Goal: Task Accomplishment & Management: Use online tool/utility

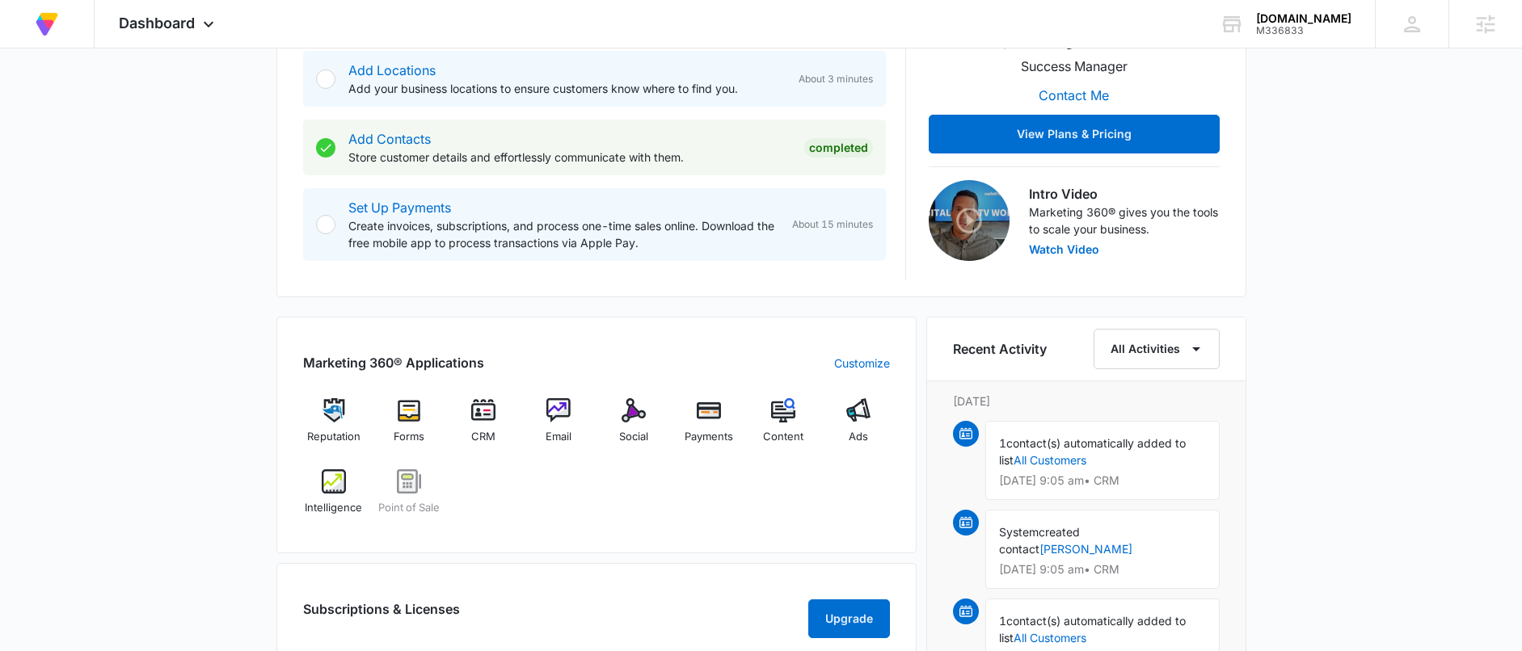
scroll to position [399, 0]
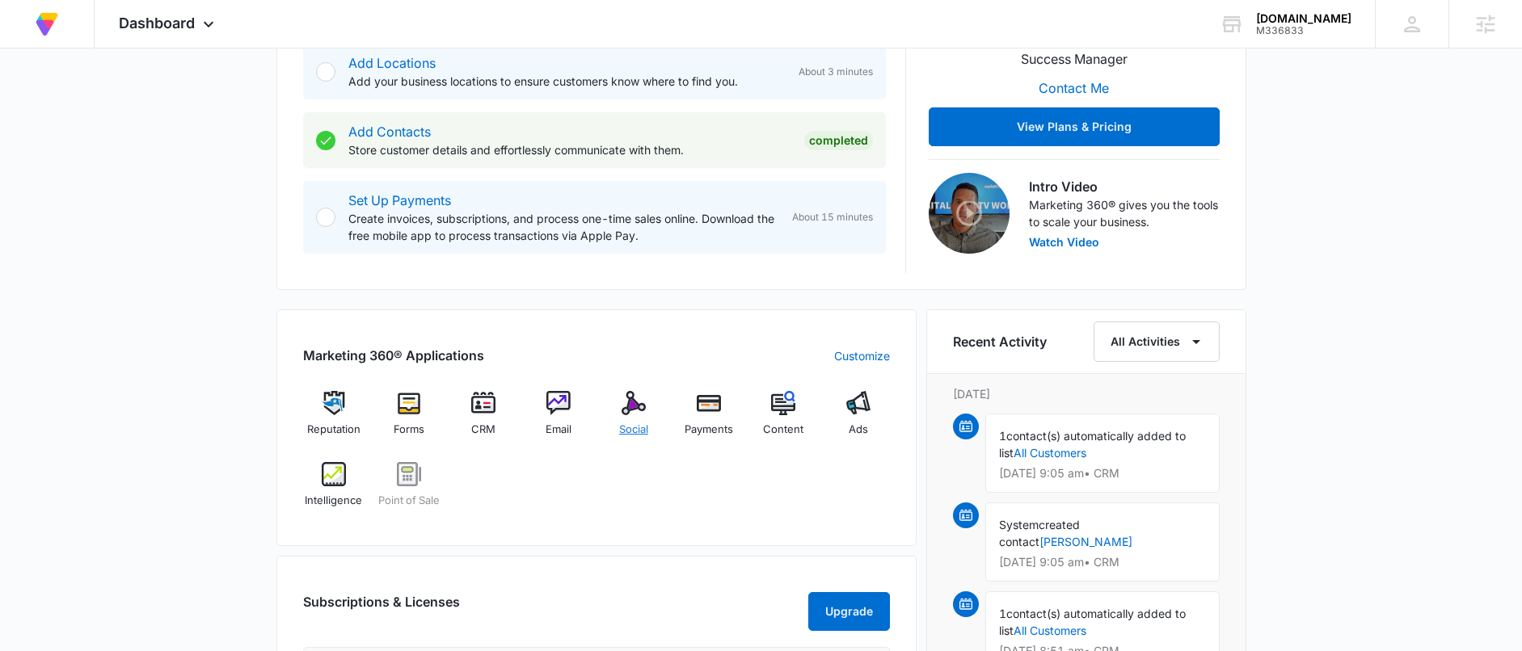
click at [656, 419] on div "Social" at bounding box center [634, 420] width 62 height 58
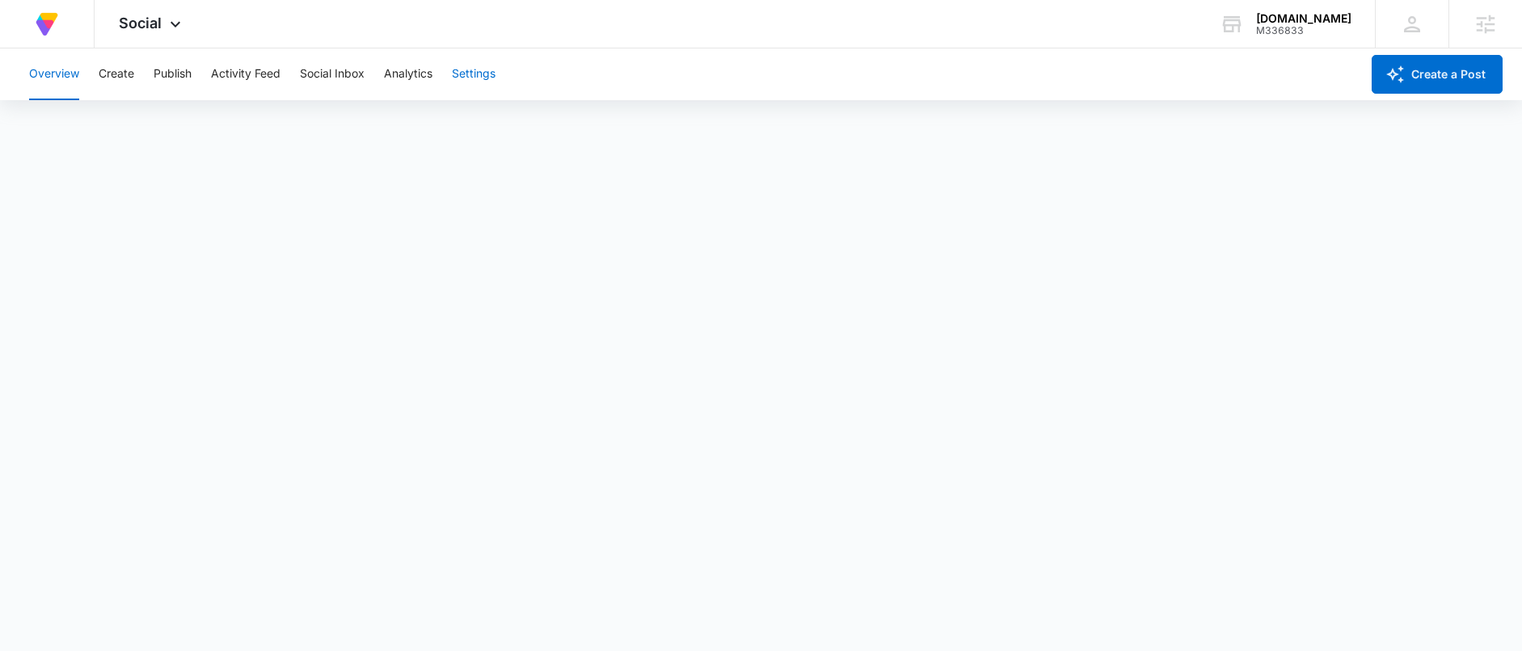
click at [494, 56] on button "Settings" at bounding box center [474, 74] width 44 height 52
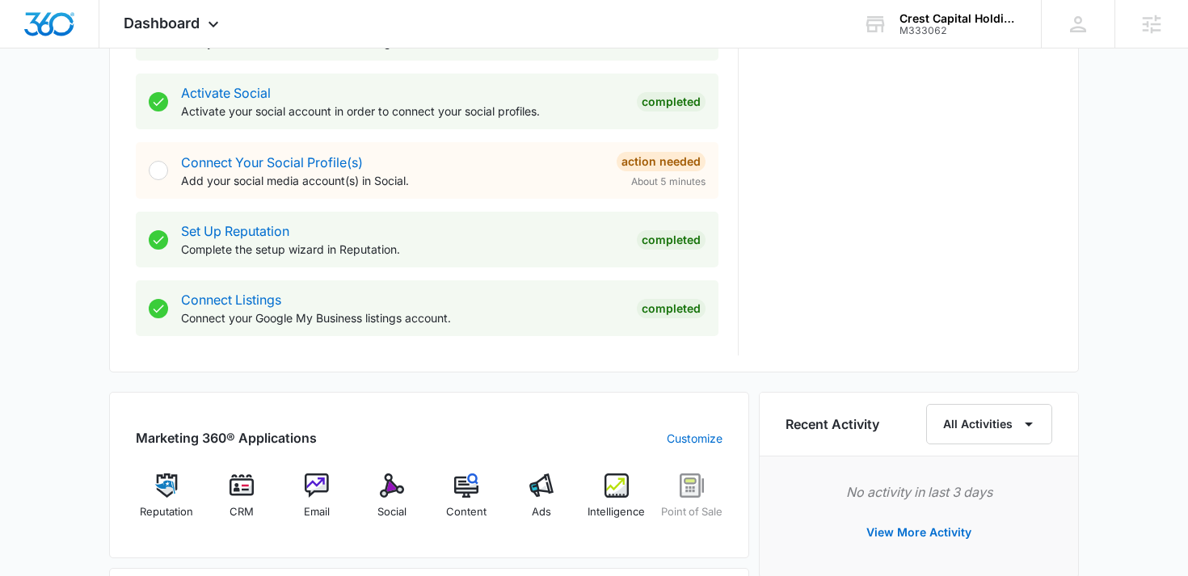
scroll to position [687, 0]
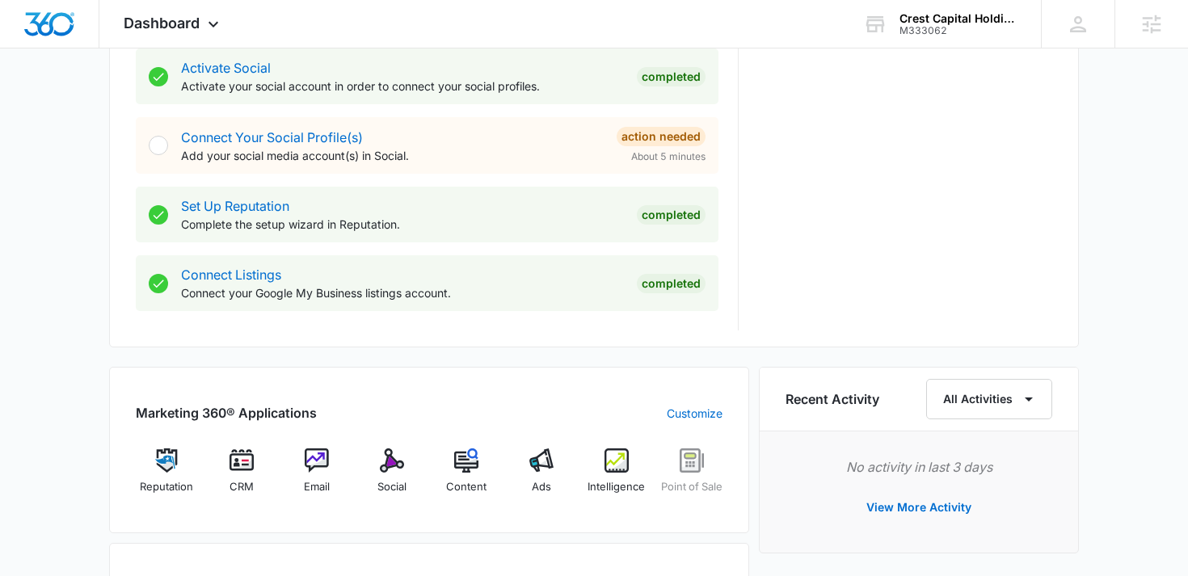
click at [488, 551] on div "Marketing 360® Applications Customize Reputation CRM Email Social Content Ads I…" at bounding box center [429, 562] width 640 height 391
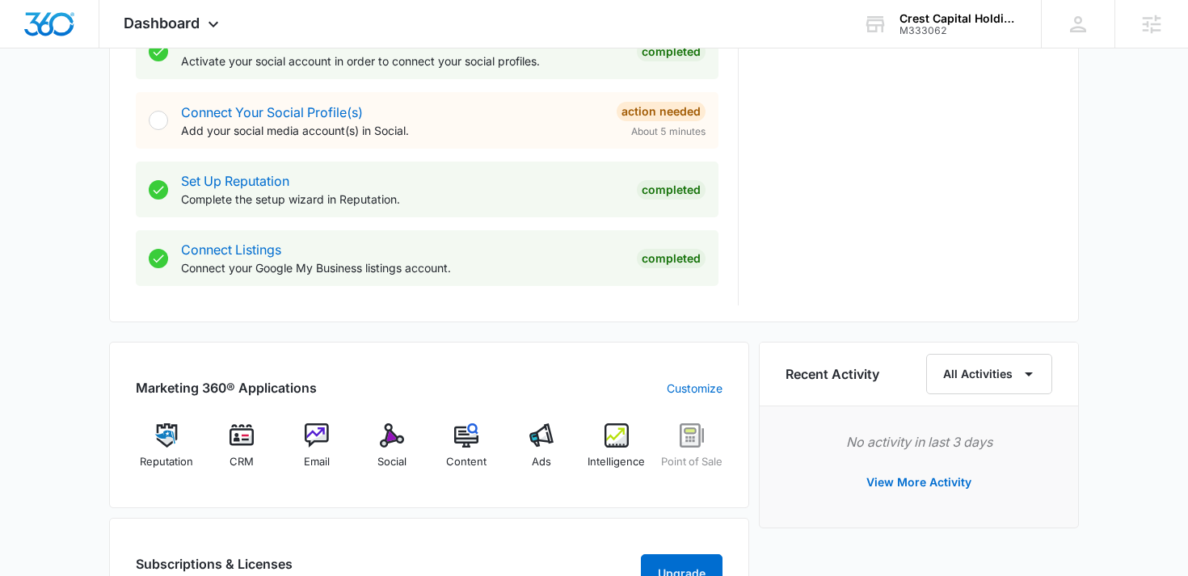
scroll to position [731, 0]
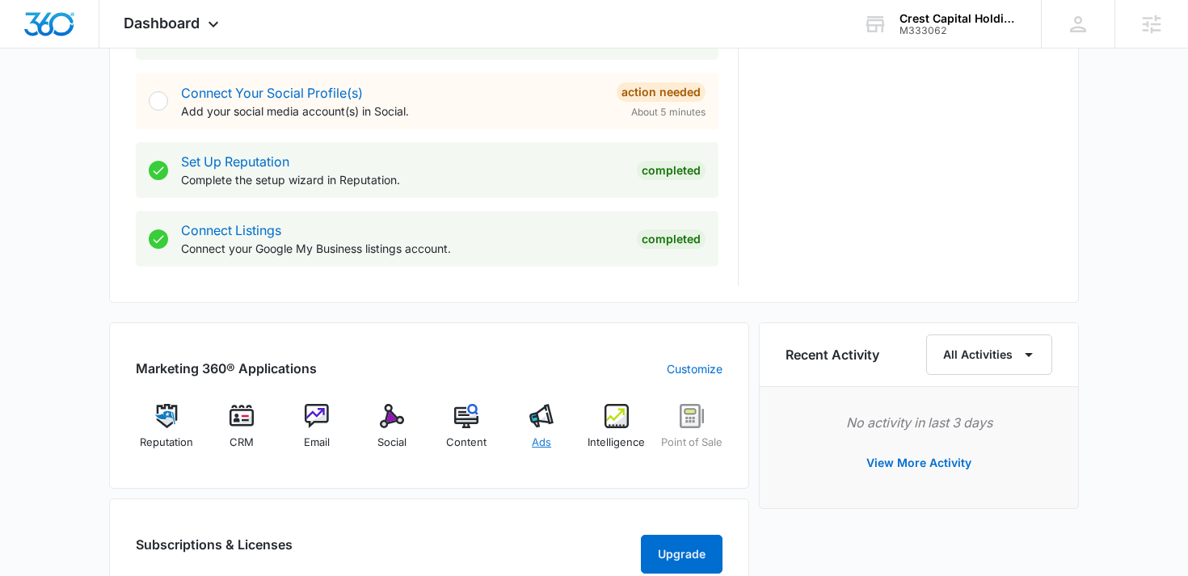
click at [539, 423] on img at bounding box center [541, 416] width 24 height 24
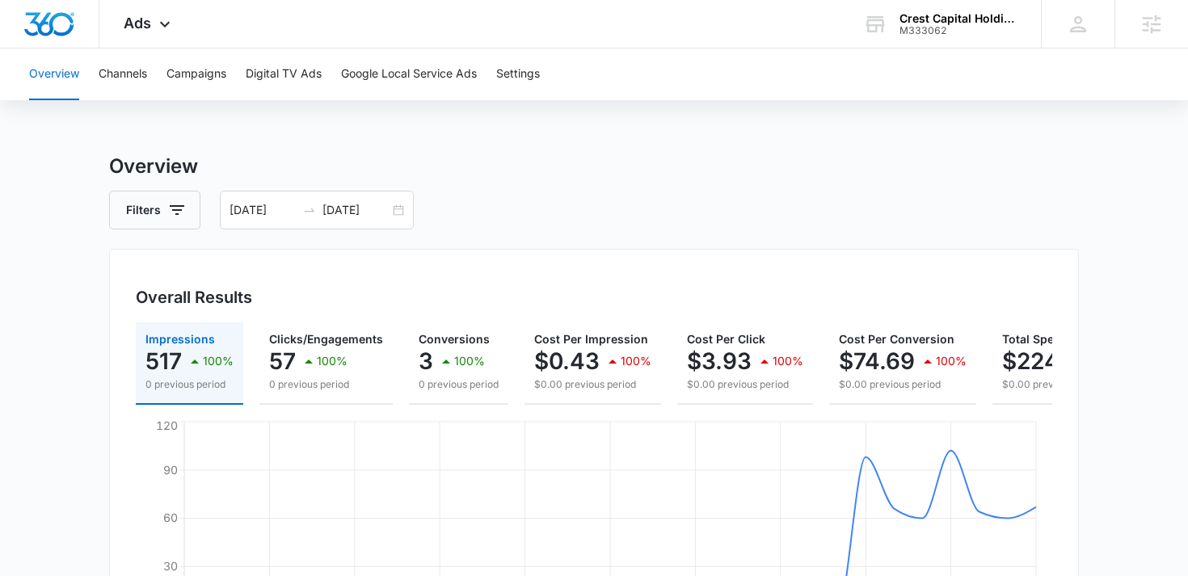
click at [552, 175] on h3 "Overview" at bounding box center [594, 166] width 970 height 29
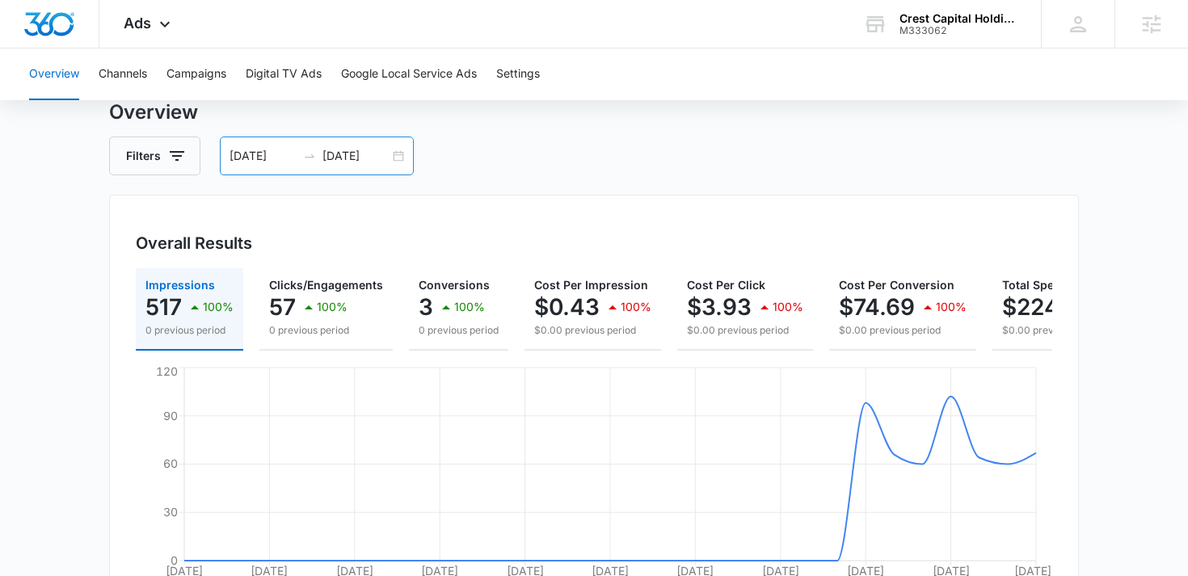
click at [329, 145] on div "[DATE] [DATE]" at bounding box center [317, 156] width 194 height 39
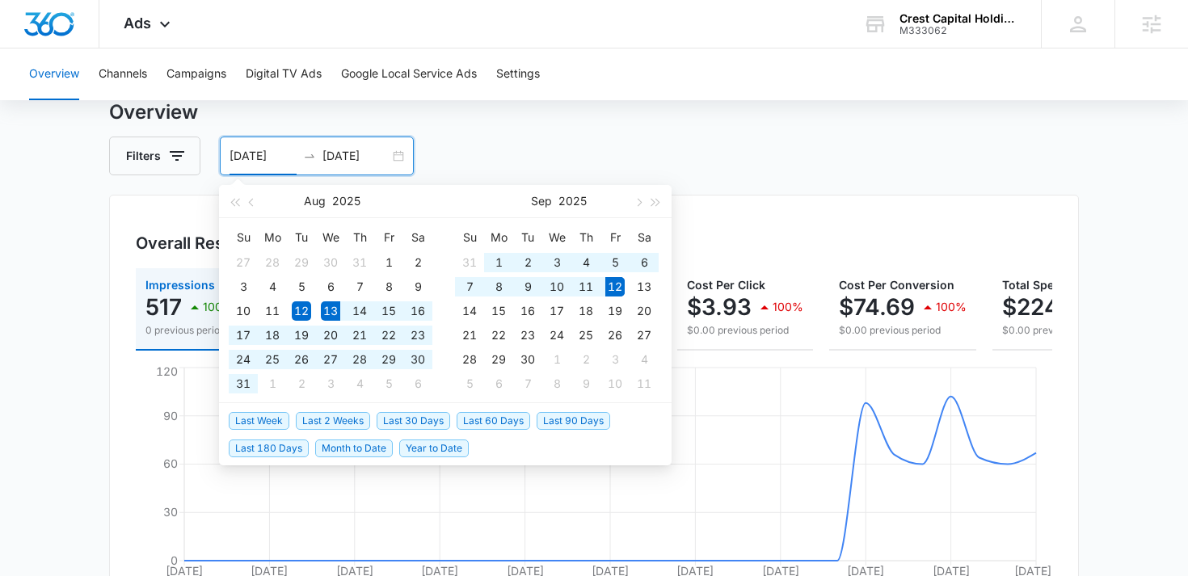
click at [417, 422] on span "Last 30 Days" at bounding box center [414, 421] width 74 height 18
type input "[DATE]"
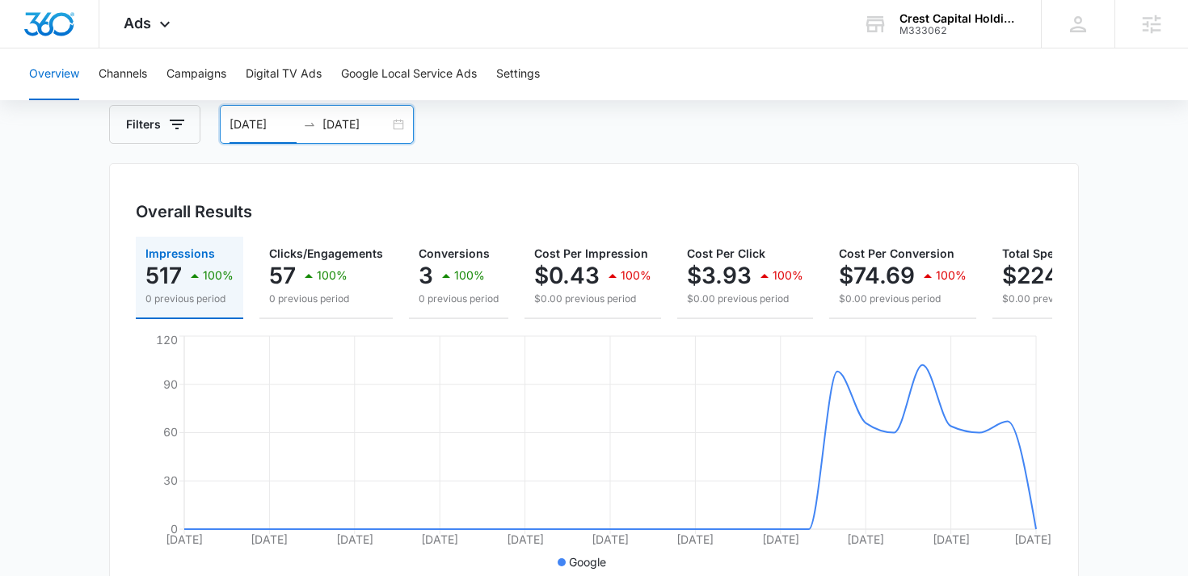
scroll to position [99, 0]
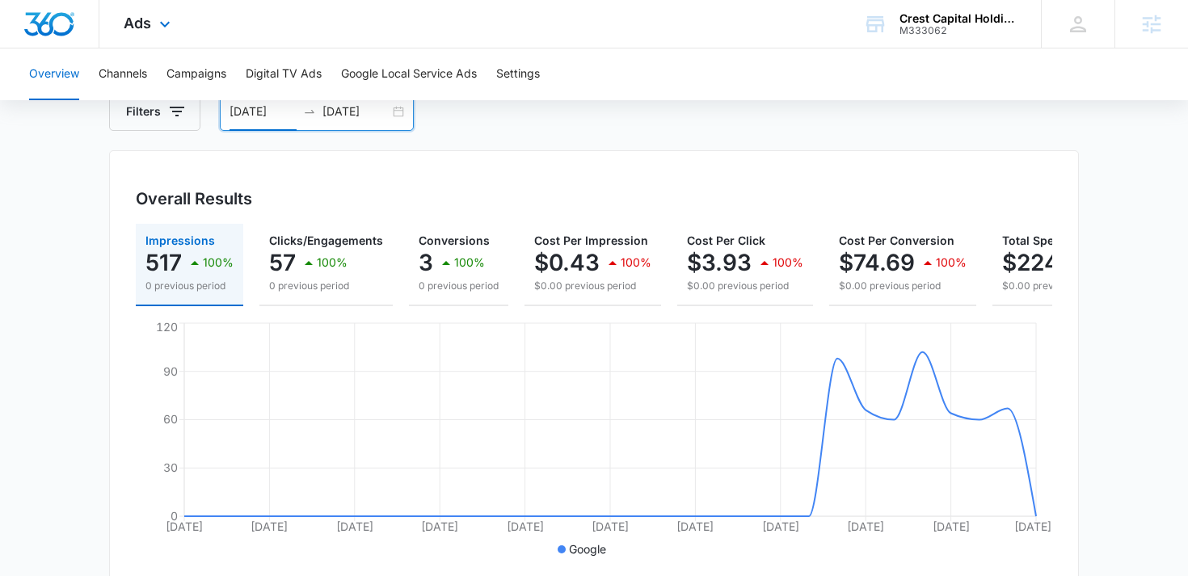
click at [176, 23] on div "Ads Apps Reputation CRM Email Social POS Content Ads Intelligence Files Brand S…" at bounding box center [148, 24] width 99 height 48
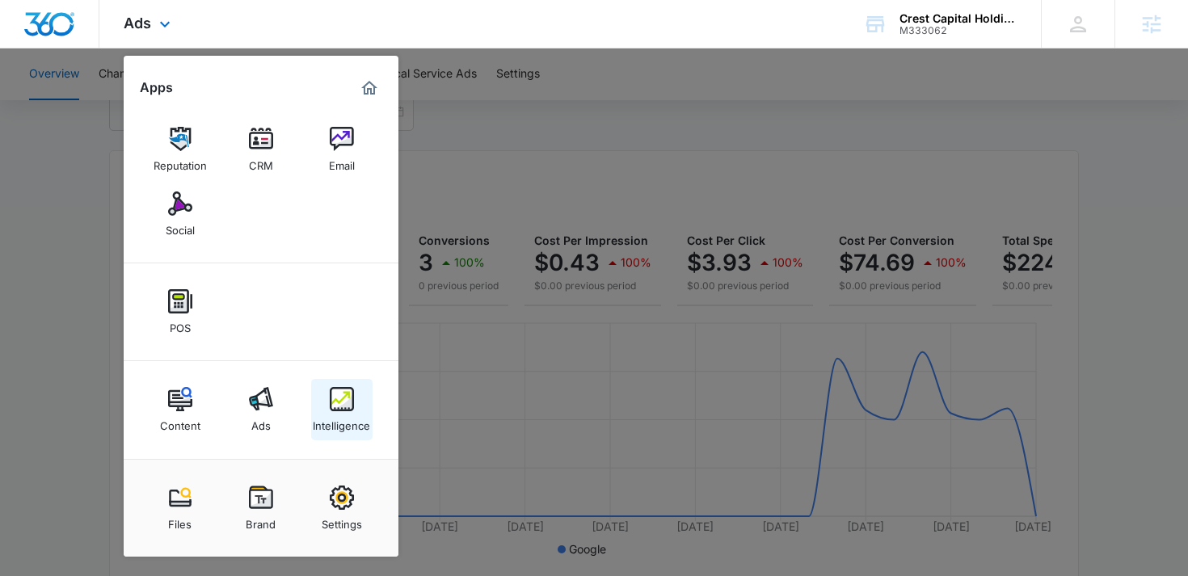
click at [349, 414] on div "Intelligence" at bounding box center [341, 421] width 57 height 21
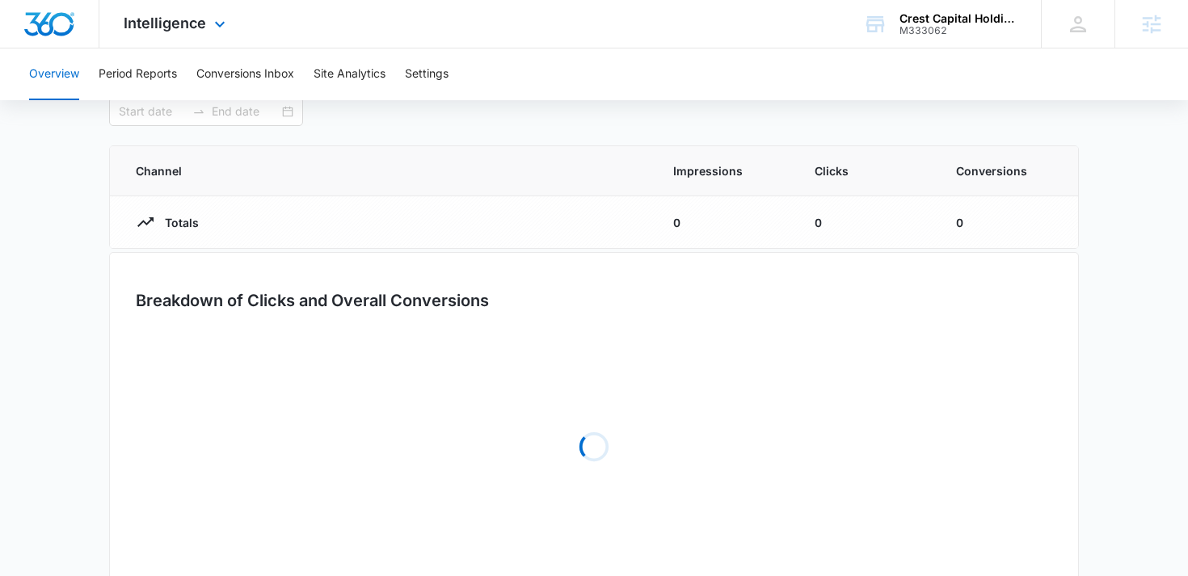
type input "[DATE]"
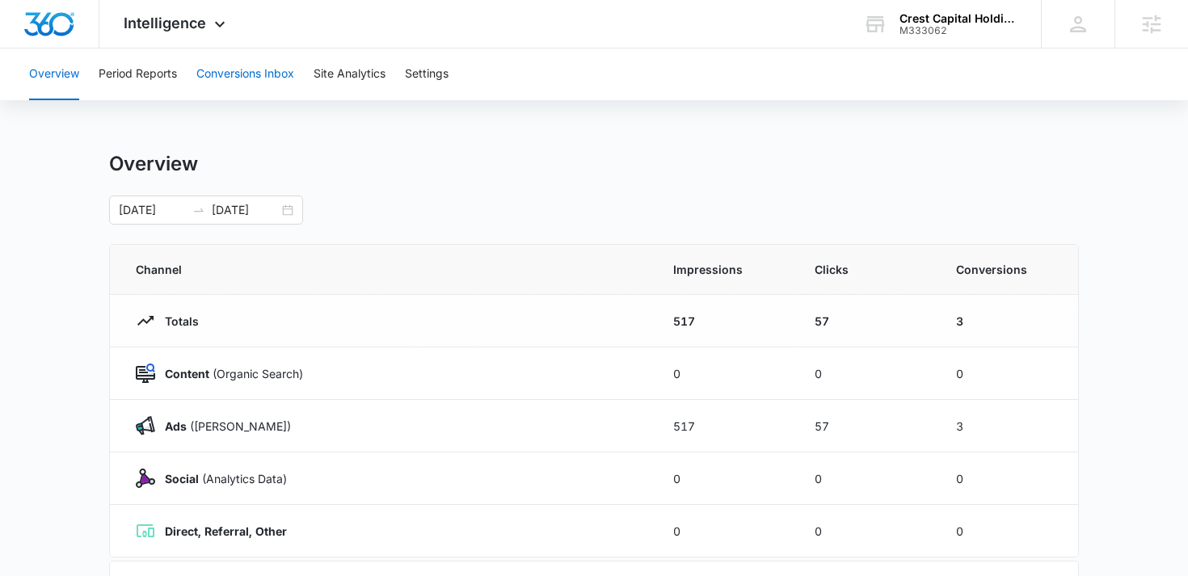
click at [248, 91] on button "Conversions Inbox" at bounding box center [245, 74] width 98 height 52
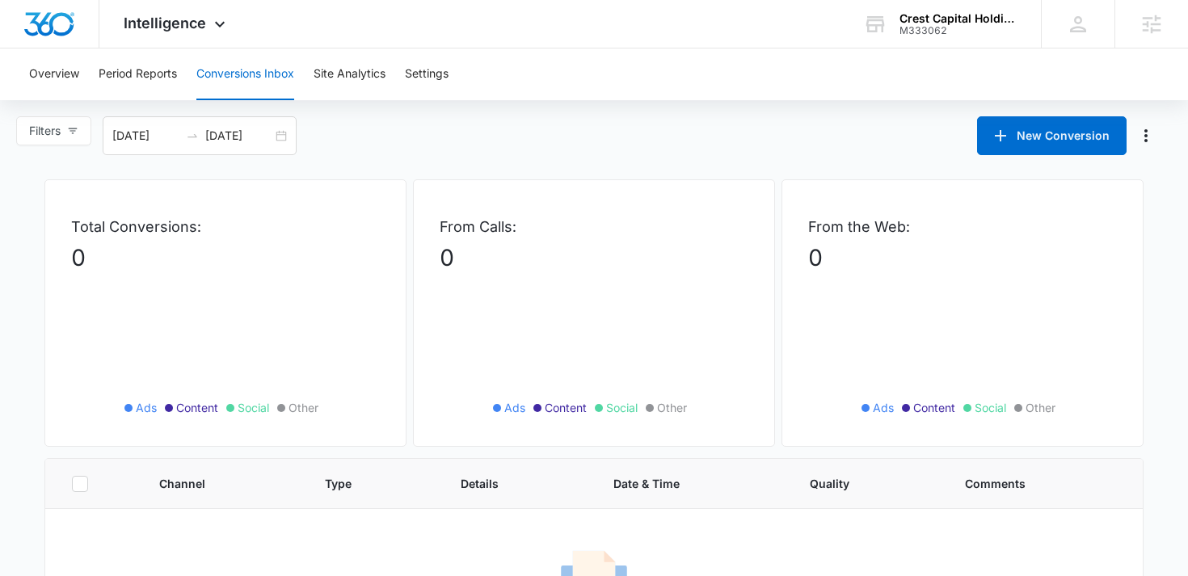
click at [412, 155] on main "Filters [DATE] [DATE] New Conversion Total Conversions: 0 Ads Content Social Ot…" at bounding box center [594, 398] width 1188 height 564
click at [380, 167] on main "Filters [DATE] [DATE] New Conversion Total Conversions: 0 Ads Content Social Ot…" at bounding box center [594, 398] width 1188 height 564
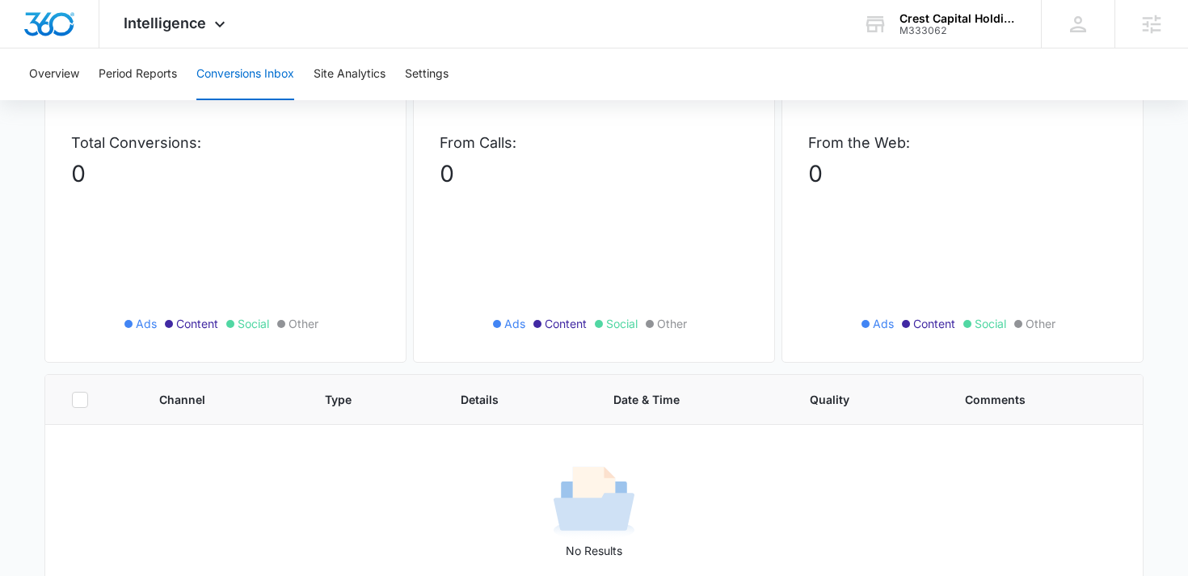
scroll to position [104, 0]
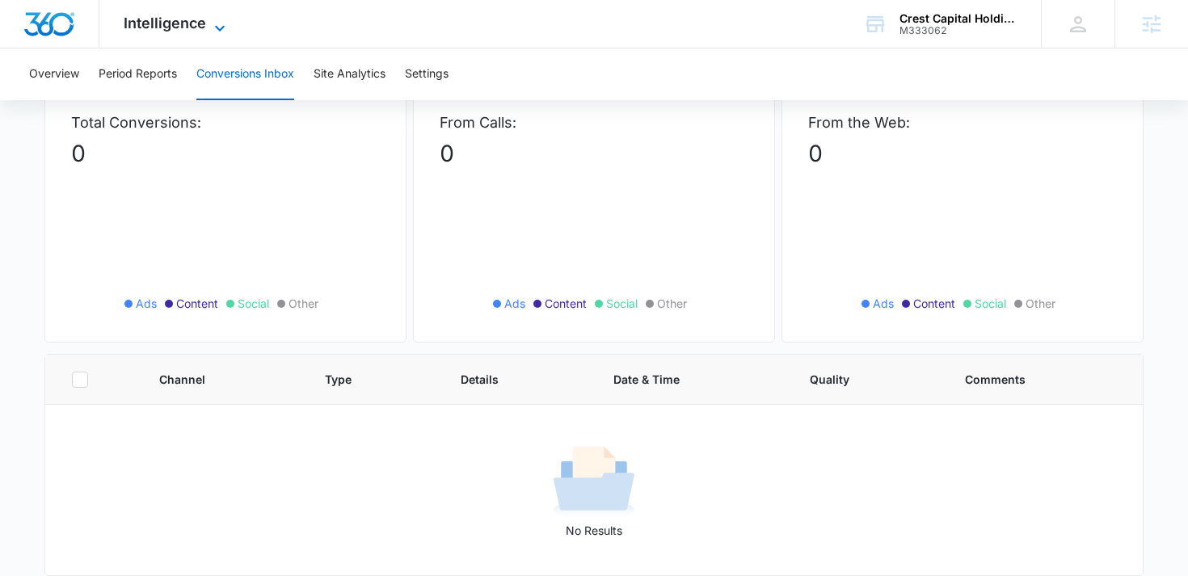
click at [192, 19] on span "Intelligence" at bounding box center [165, 23] width 82 height 17
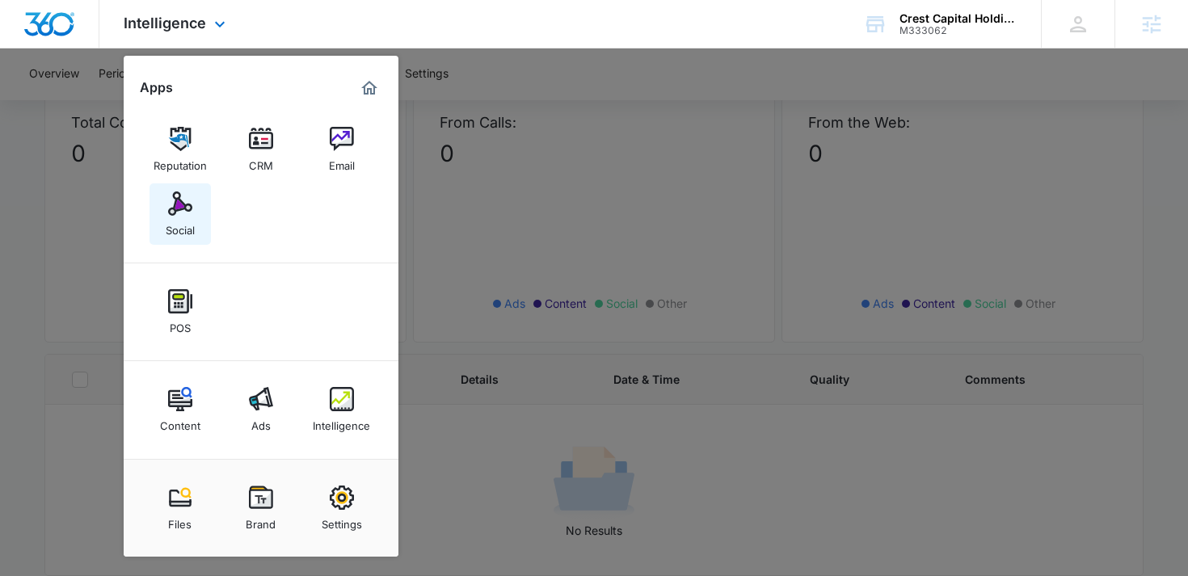
click at [183, 216] on img at bounding box center [180, 204] width 24 height 24
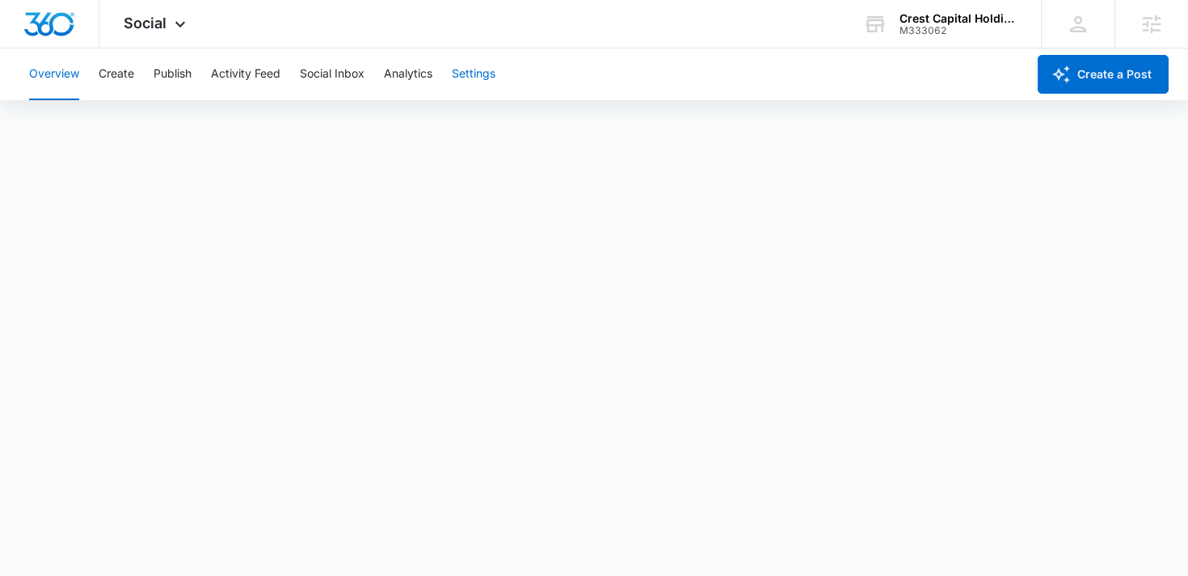
click at [461, 76] on button "Settings" at bounding box center [474, 74] width 44 height 52
click at [153, 71] on div "Overview Create Publish Activity Feed Social Inbox Analytics Settings" at bounding box center [522, 74] width 1007 height 52
click at [172, 75] on button "Publish" at bounding box center [173, 74] width 38 height 52
